Goal: Check status: Check status

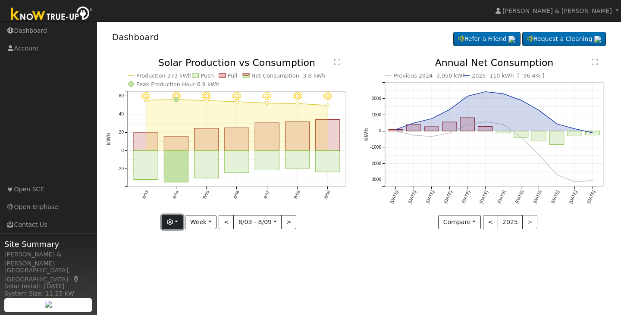
click at [180, 223] on button "button" at bounding box center [172, 222] width 21 height 15
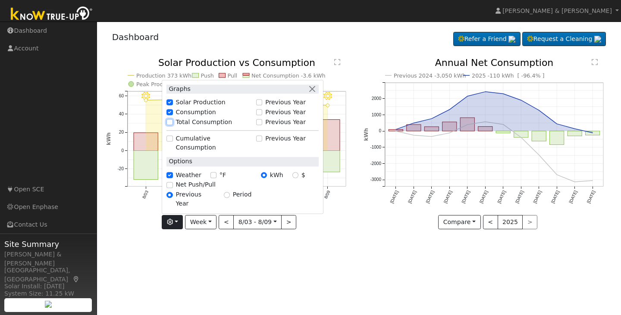
click at [169, 125] on input "Total Consumption" at bounding box center [169, 122] width 6 height 6
checkbox input "true"
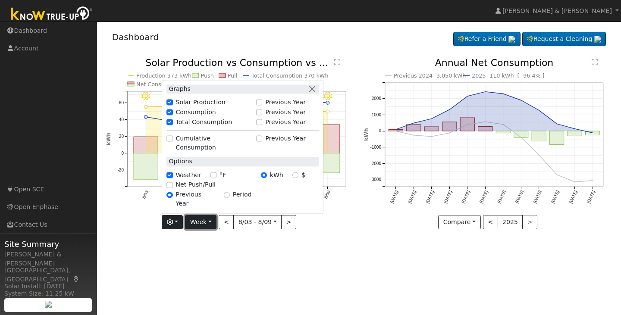
click at [207, 222] on button "Week" at bounding box center [200, 222] width 31 height 15
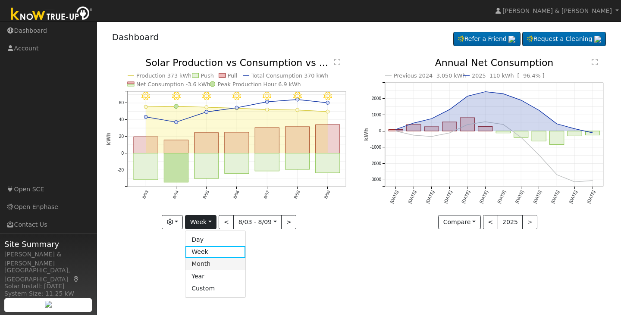
click at [204, 259] on link "Month" at bounding box center [215, 264] width 60 height 12
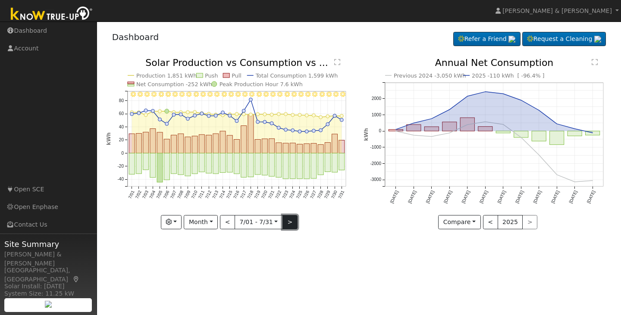
click at [291, 222] on button ">" at bounding box center [289, 222] width 15 height 15
type input "[DATE]"
